Goal: Task Accomplishment & Management: Use online tool/utility

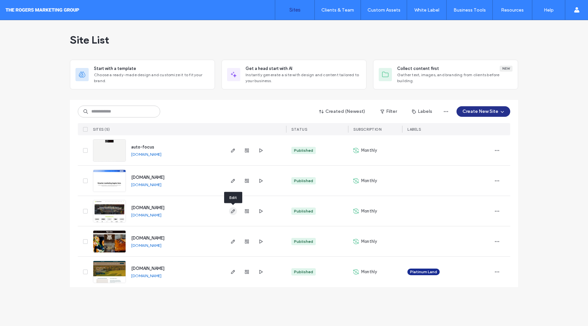
click at [234, 211] on use "button" at bounding box center [233, 211] width 4 height 4
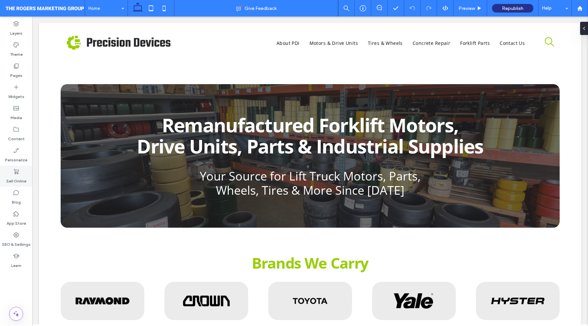
click at [18, 169] on icon at bounding box center [16, 171] width 7 height 7
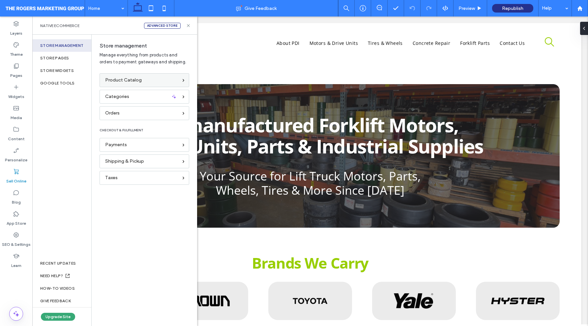
click at [135, 79] on span "Product Catalog" at bounding box center [123, 80] width 37 height 7
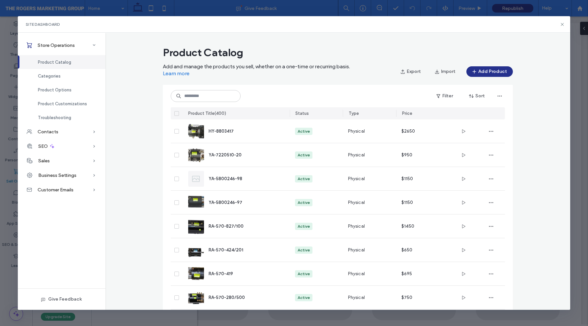
click at [543, 129] on div "Product Catalog Add and manage the products you sell, whether on a one-time or …" at bounding box center [338, 326] width 465 height 567
click at [60, 79] on div "Categories" at bounding box center [62, 76] width 88 height 14
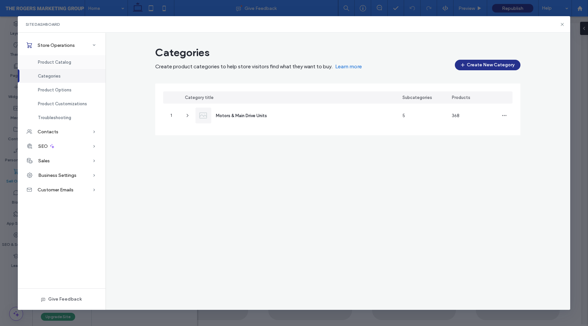
click at [61, 61] on span "Product Catalog" at bounding box center [54, 62] width 33 height 5
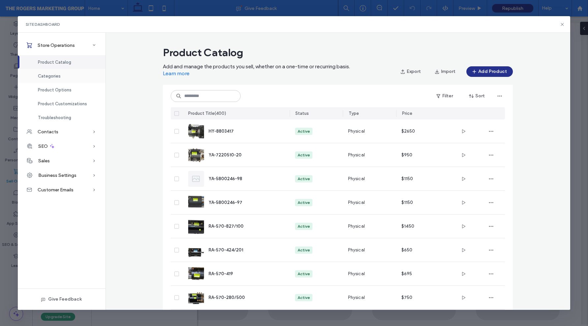
click at [88, 80] on div "Categories" at bounding box center [62, 76] width 88 height 14
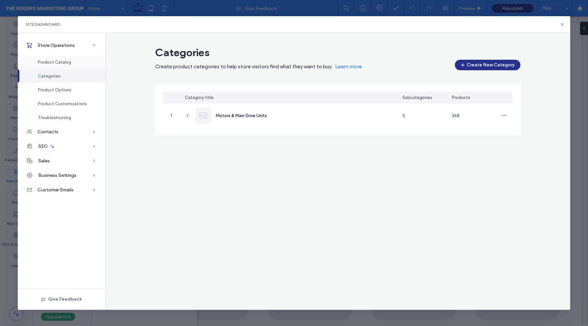
click at [75, 62] on div "Product Catalog" at bounding box center [62, 62] width 88 height 14
